Goal: Find specific page/section: Find specific page/section

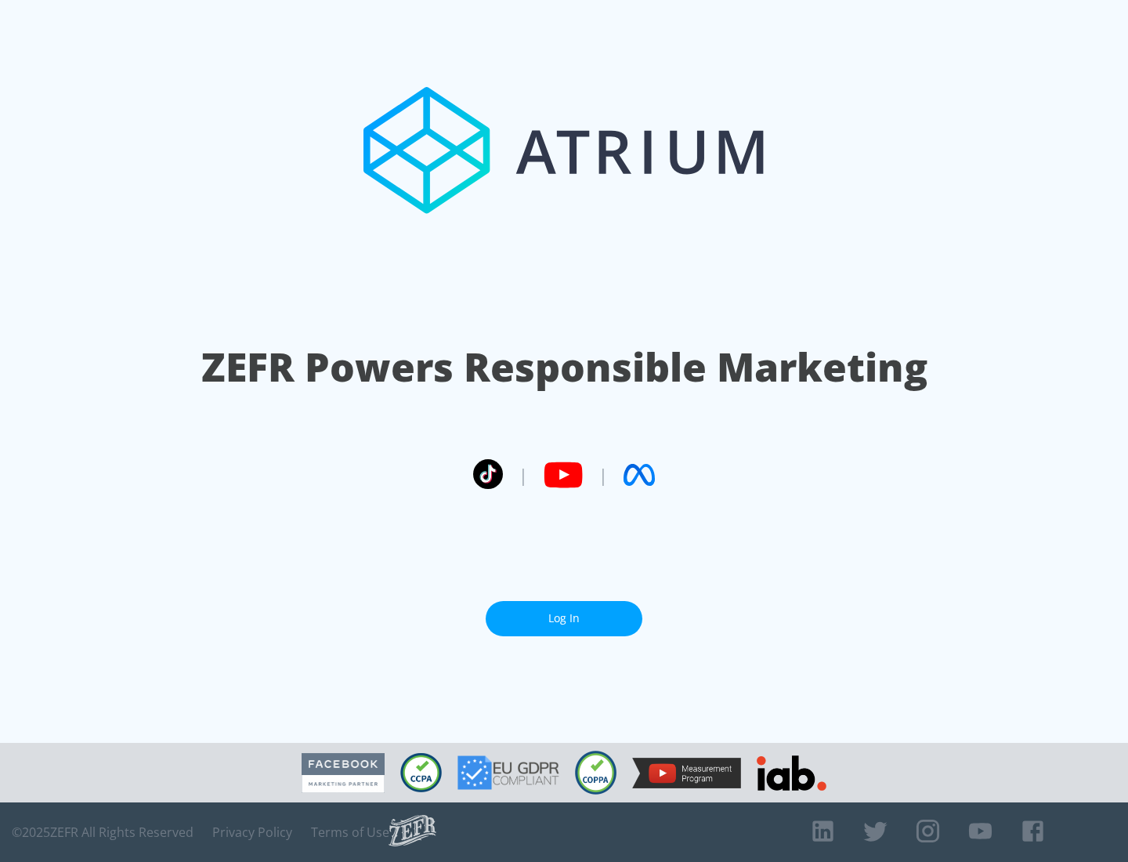
click at [564, 612] on link "Log In" at bounding box center [564, 618] width 157 height 35
